Goal: Check status: Check status

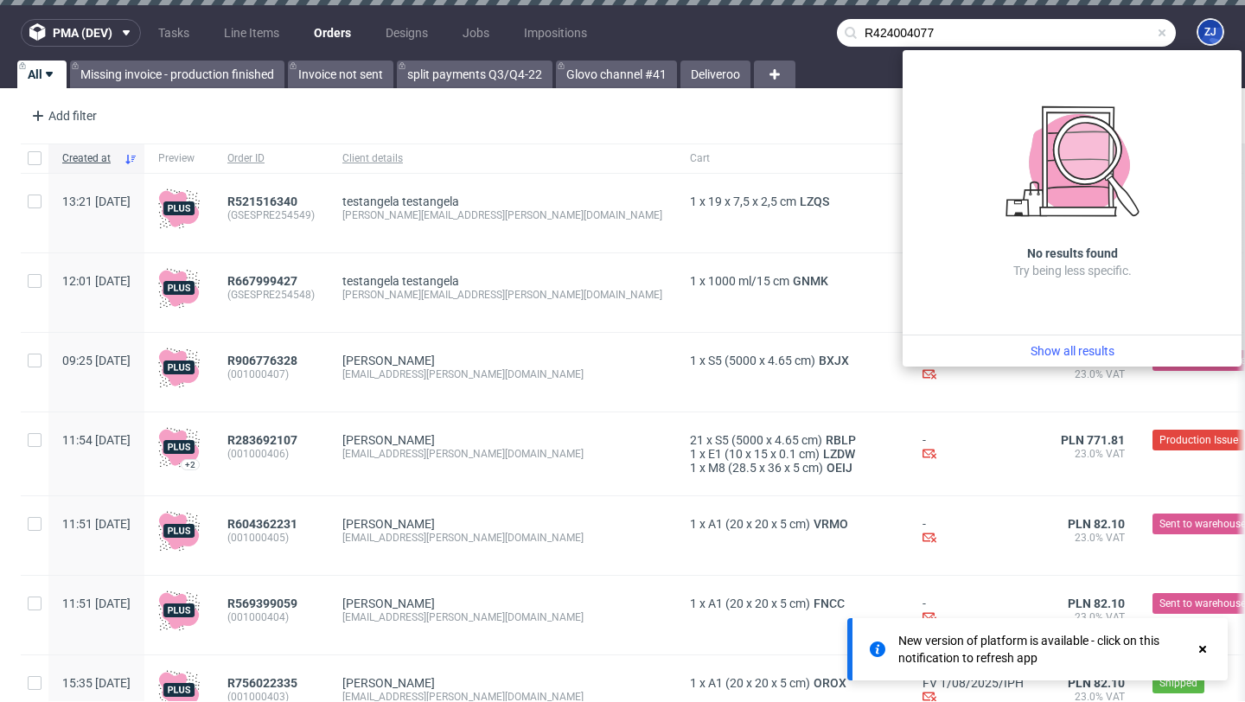
type input "R424004077"
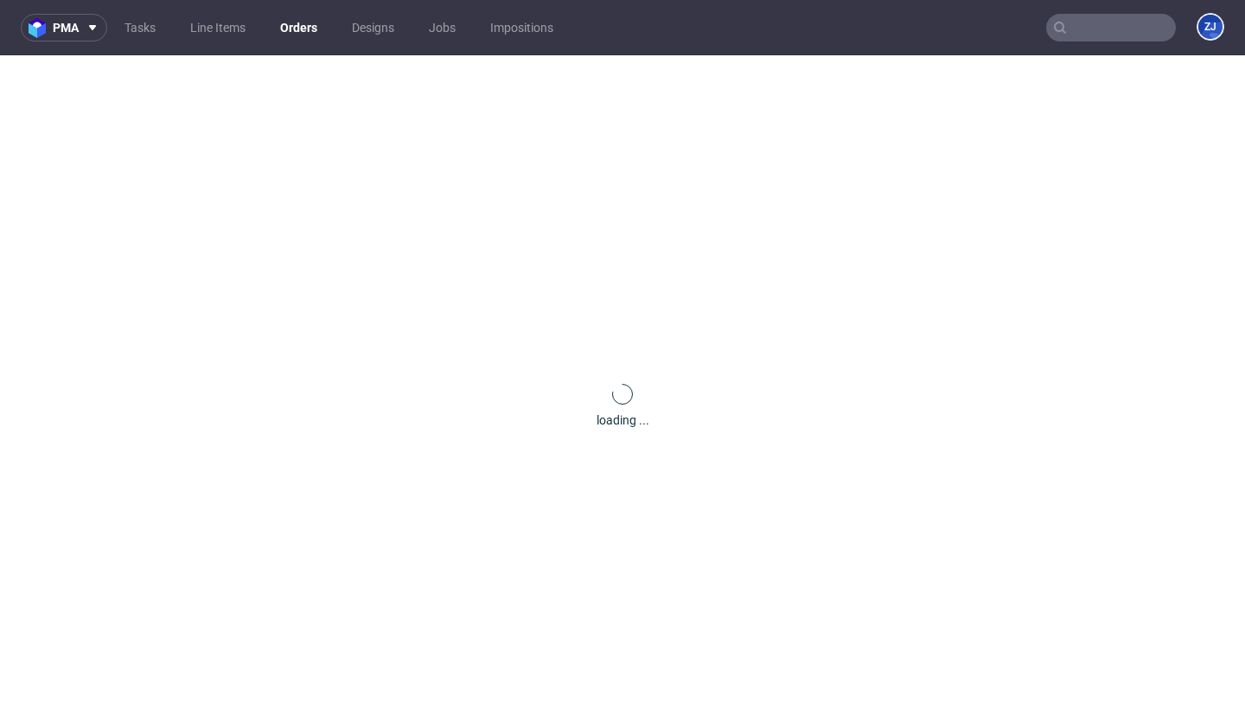
click at [1133, 33] on input "text" at bounding box center [1111, 28] width 130 height 28
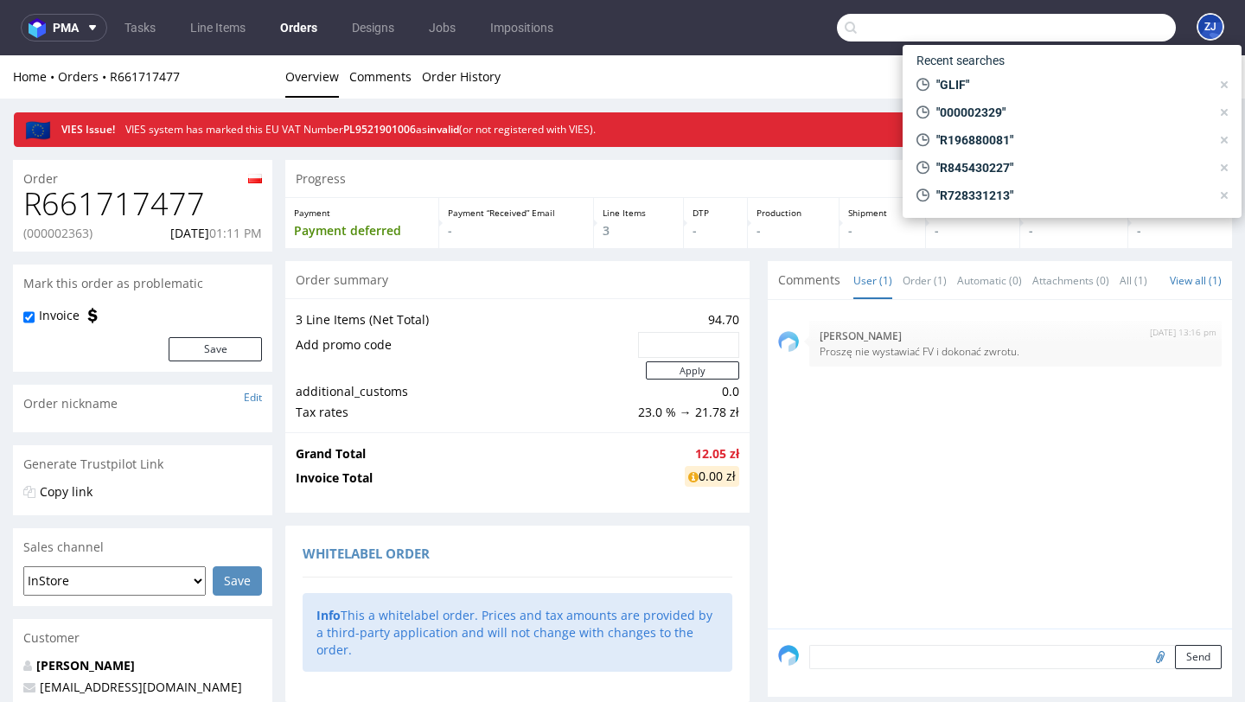
paste input "R424004077"
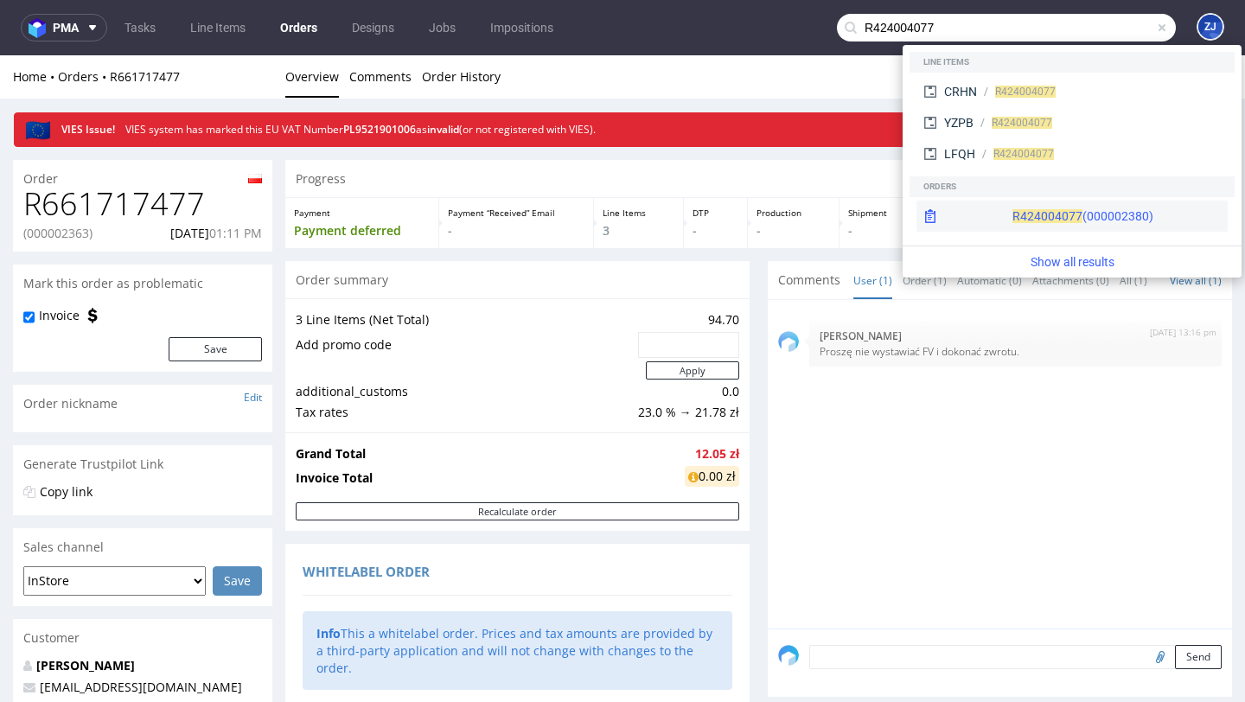
type input "R424004077"
click at [1012, 216] on span "R424004077" at bounding box center [1047, 216] width 70 height 14
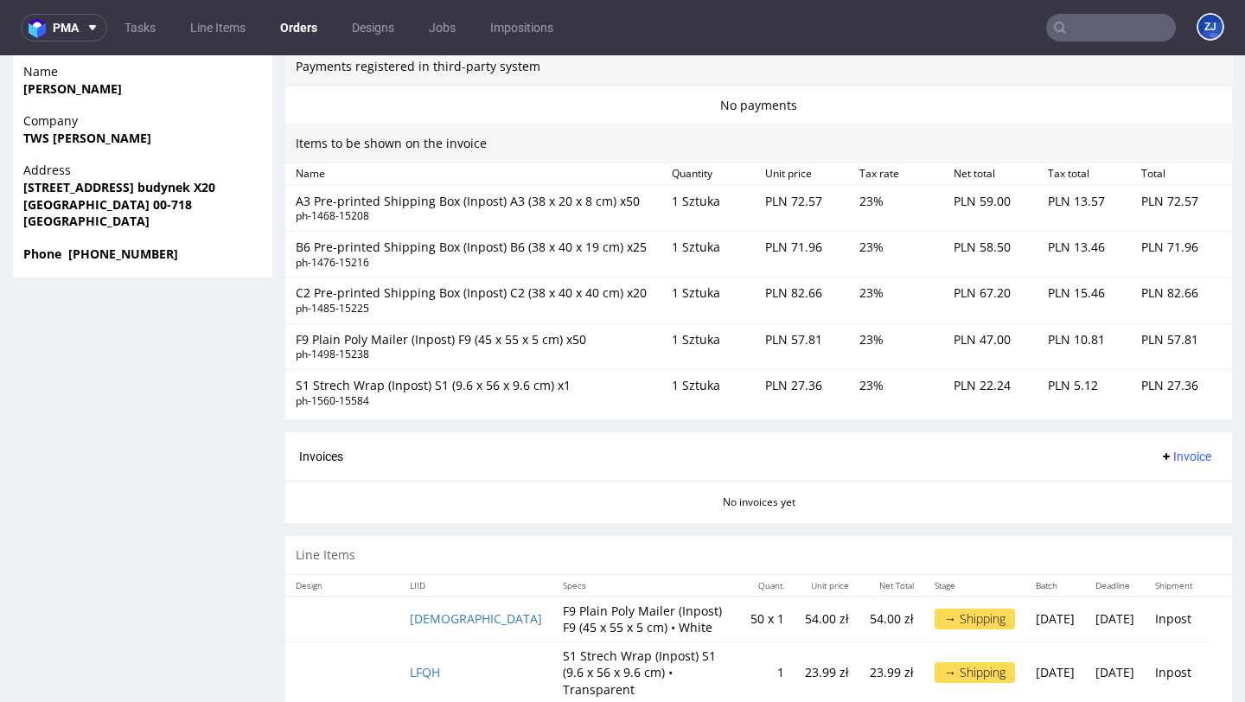
scroll to position [1342, 0]
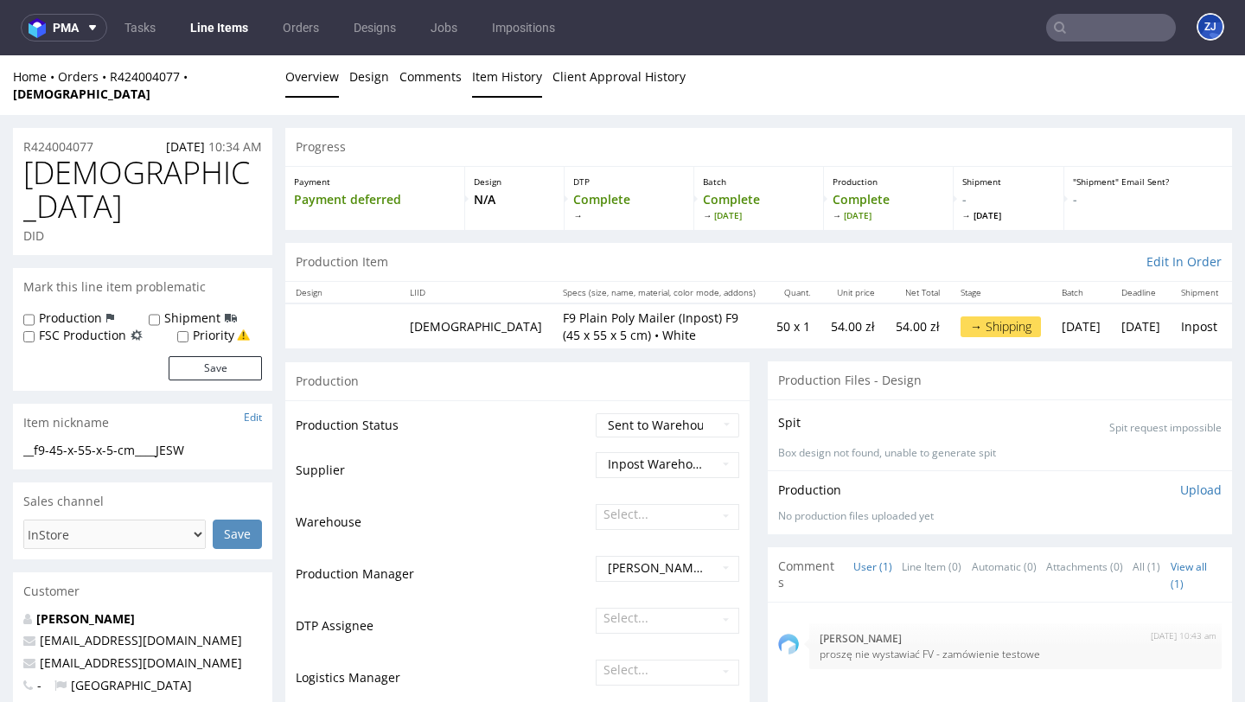
click at [501, 76] on link "Item History" at bounding box center [507, 76] width 70 height 42
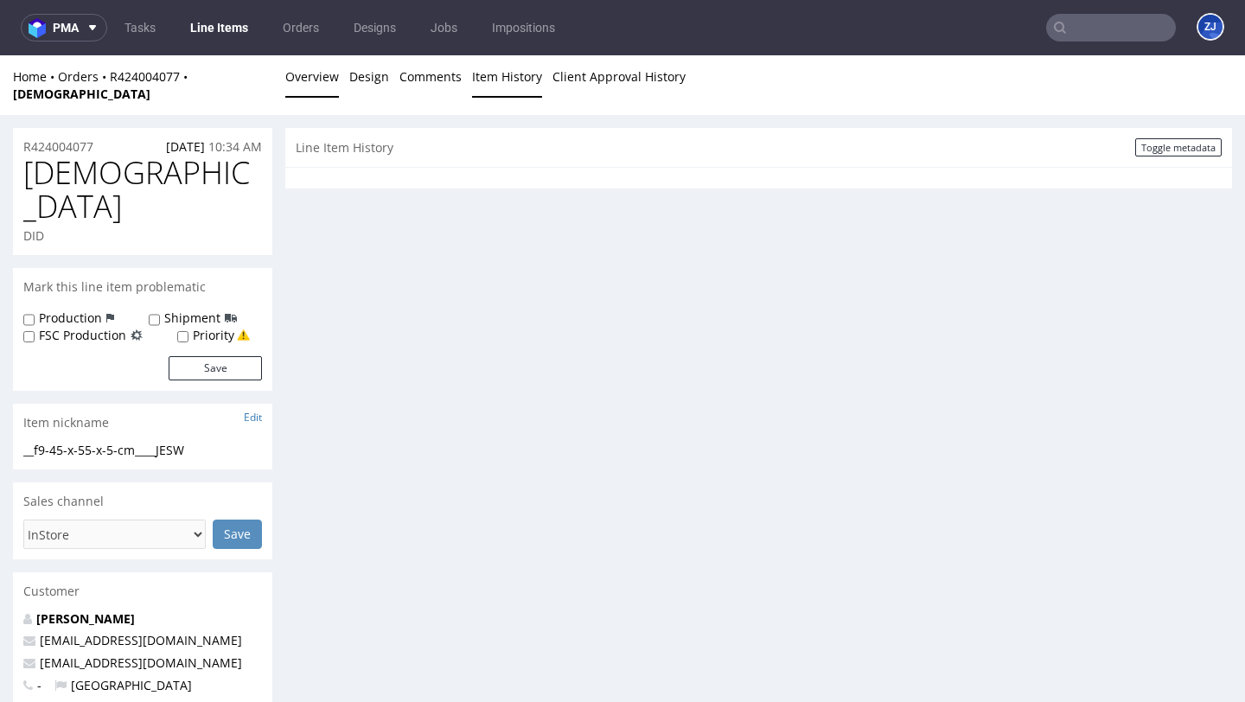
click at [328, 86] on link "Overview" at bounding box center [312, 76] width 54 height 42
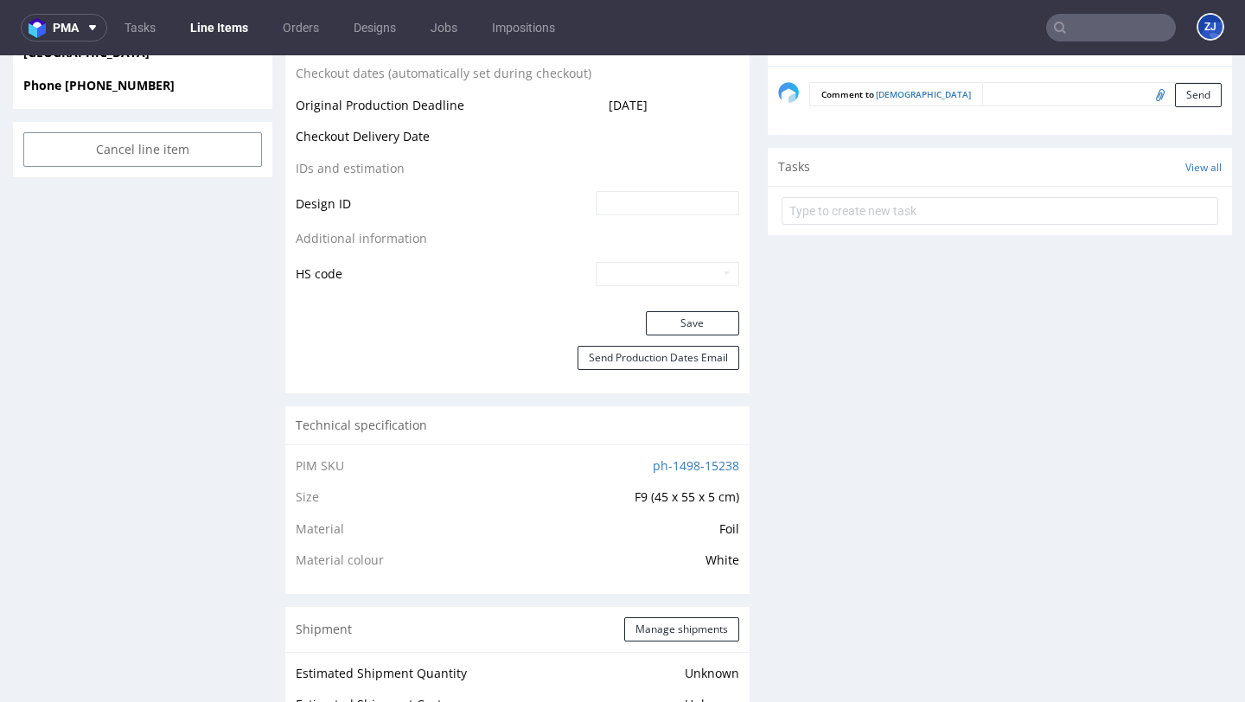
scroll to position [929, 0]
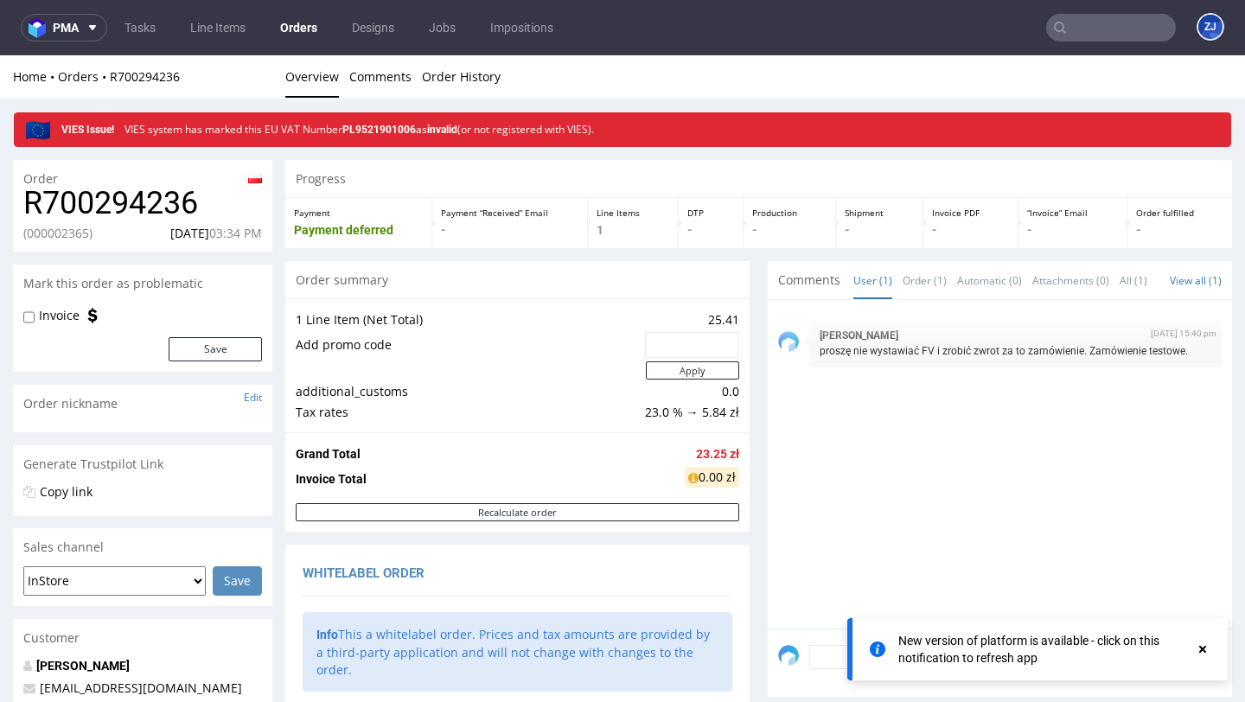
scroll to position [897, 0]
